Goal: Book appointment/travel/reservation

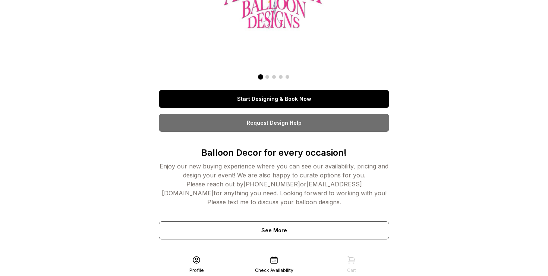
scroll to position [106, 0]
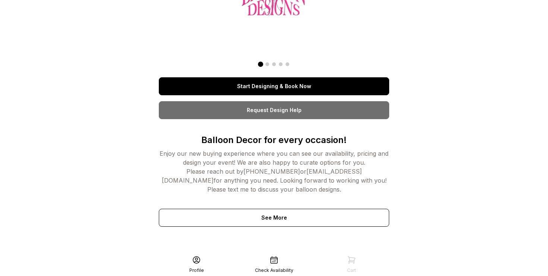
click at [248, 90] on link "Start Designing & Book Now" at bounding box center [274, 86] width 230 height 18
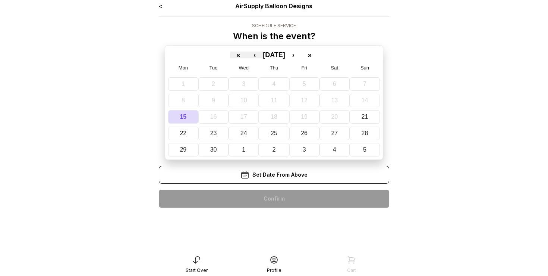
scroll to position [6, 0]
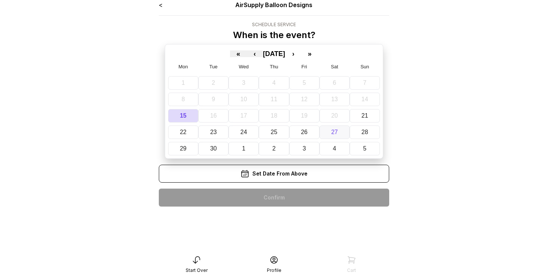
click at [339, 132] on button "27" at bounding box center [335, 131] width 30 height 13
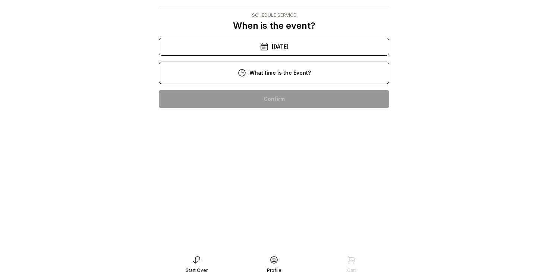
click at [279, 233] on div "4:00 pm" at bounding box center [274, 242] width 219 height 18
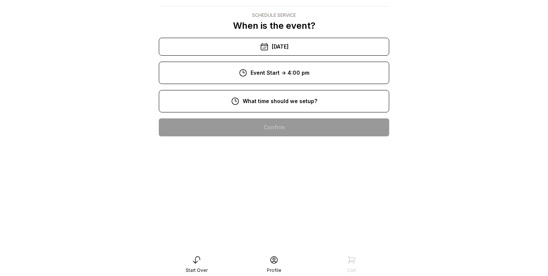
scroll to position [104, 0]
click at [277, 261] on div "2:00 pm" at bounding box center [274, 270] width 219 height 18
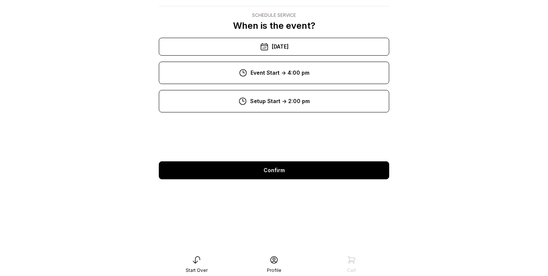
scroll to position [15, 0]
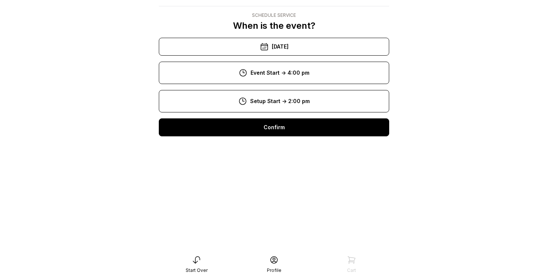
click at [285, 131] on div "Confirm" at bounding box center [274, 127] width 230 height 18
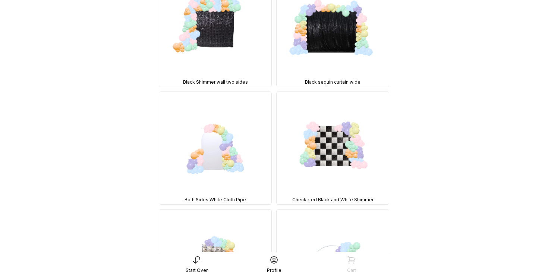
scroll to position [351, 0]
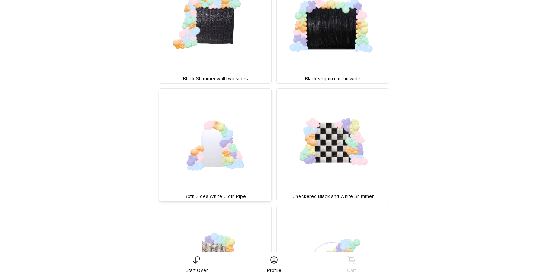
click at [210, 133] on img at bounding box center [215, 144] width 112 height 112
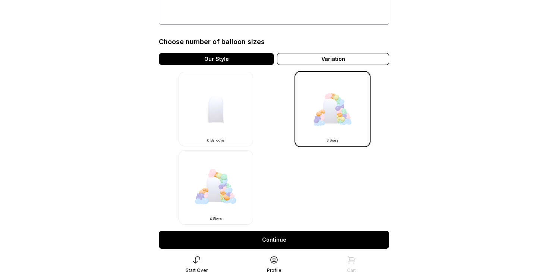
scroll to position [178, 0]
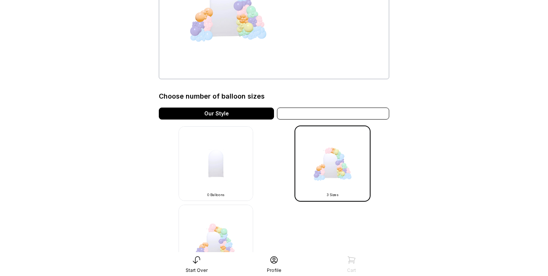
click at [340, 116] on div "Variation" at bounding box center [333, 113] width 112 height 12
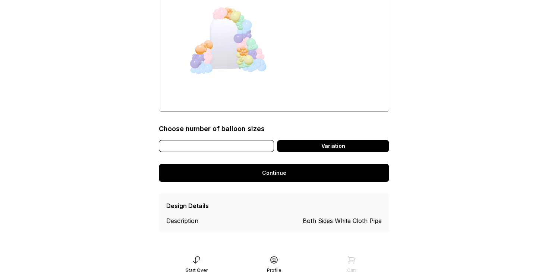
click at [236, 147] on div "Our Style" at bounding box center [216, 146] width 115 height 12
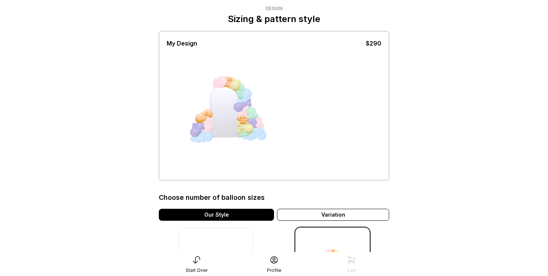
scroll to position [7, 0]
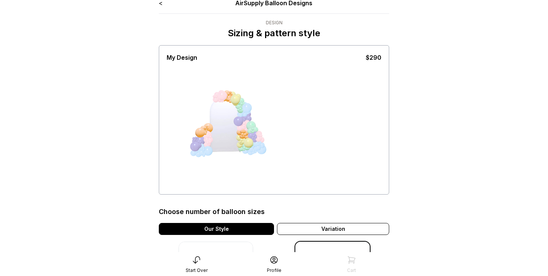
click at [161, 5] on link "<" at bounding box center [161, 2] width 4 height 7
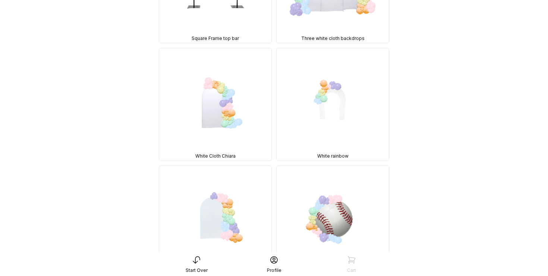
scroll to position [1688, 0]
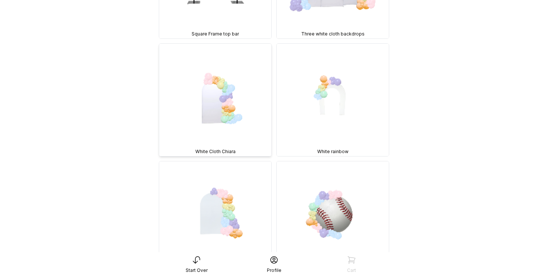
click at [206, 65] on img at bounding box center [215, 100] width 112 height 112
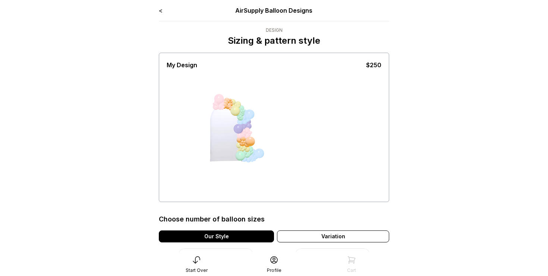
click at [161, 10] on link "<" at bounding box center [161, 10] width 4 height 7
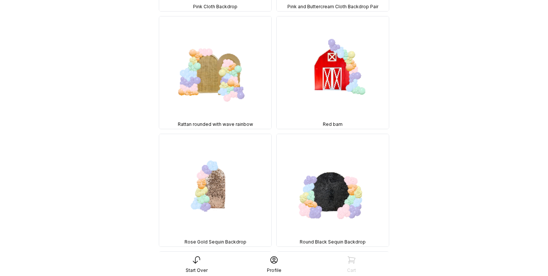
scroll to position [1312, 0]
